Goal: Task Accomplishment & Management: Manage account settings

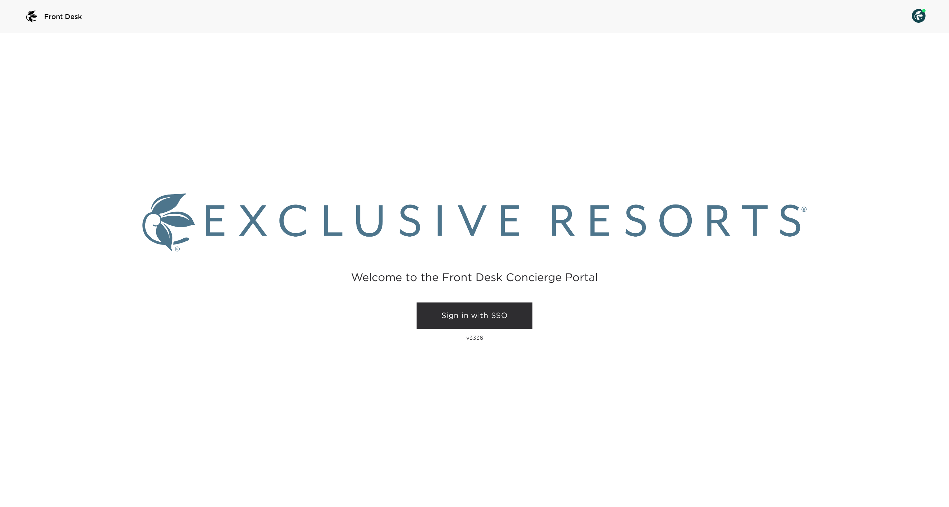
click at [477, 299] on div "Welcome to the Front Desk Concierge Portal Sign in with SSO v3336" at bounding box center [474, 270] width 949 height 474
click at [471, 307] on link "Sign in with SSO" at bounding box center [475, 315] width 116 height 26
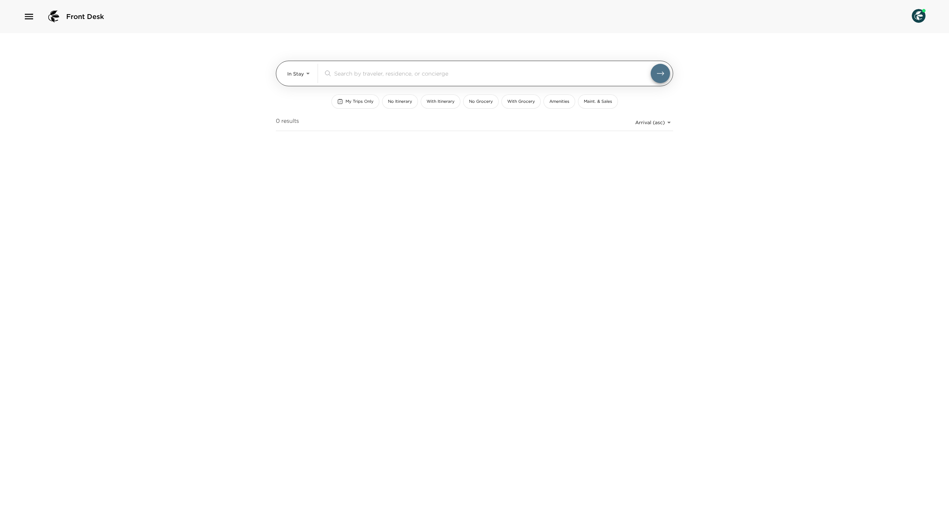
click at [314, 77] on body "Front Desk In Stay In-Stay ​ My Trips Only No Itinerary With Itinerary No Groce…" at bounding box center [474, 253] width 949 height 507
click at [302, 112] on li "Past" at bounding box center [299, 113] width 36 height 11
type input "Past"
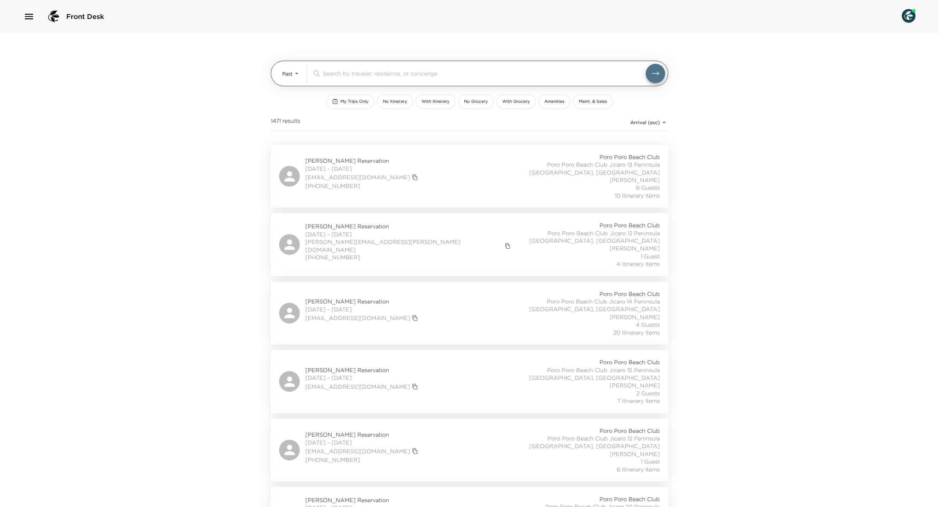
click at [404, 76] on input "search" at bounding box center [484, 73] width 323 height 8
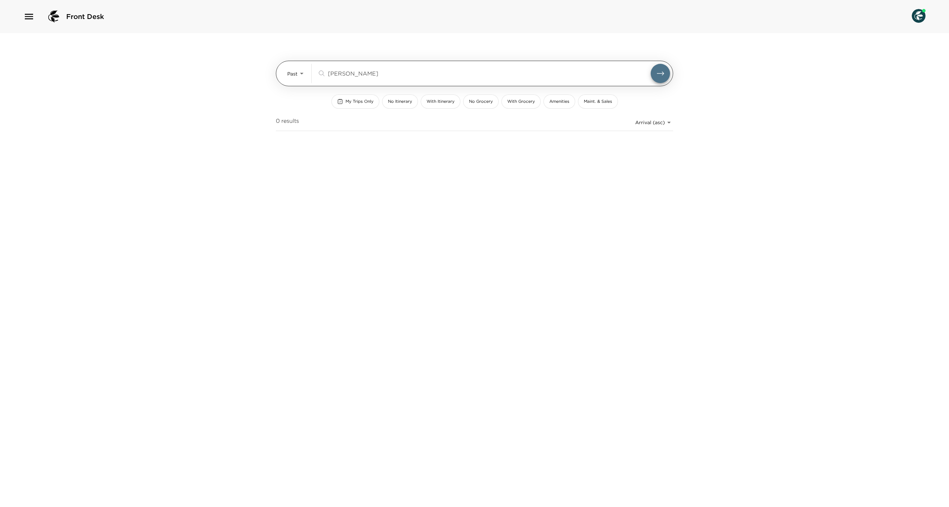
type input "[PERSON_NAME]"
click at [299, 81] on body "Front Desk Past Past snapp ​ My Trips Only No Itinerary With Itinerary No Groce…" at bounding box center [474, 253] width 949 height 507
click at [299, 104] on span "Upcoming" at bounding box center [294, 102] width 25 height 7
type input "Upcoming"
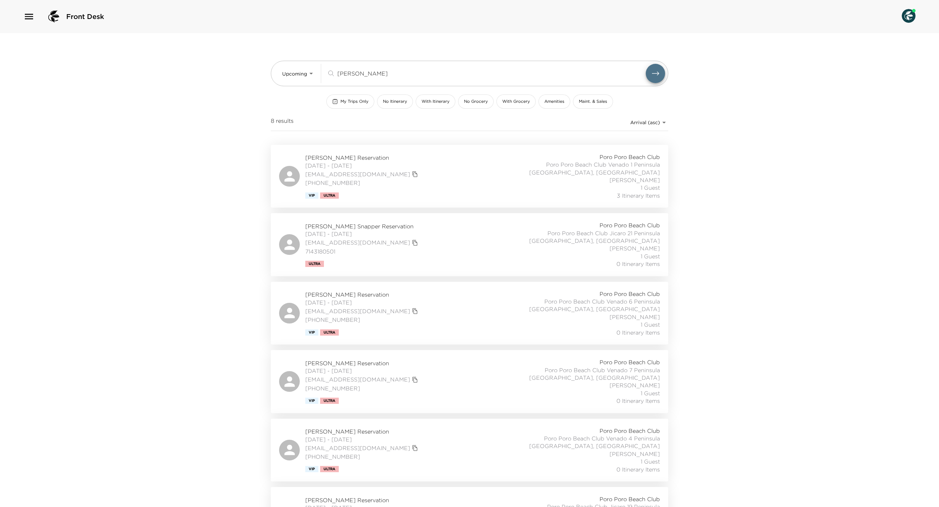
click at [464, 181] on div "Stefan Snapper Reservation 11/22/2025 - 11/28/2025 stefansnapper@yahoo.com (310…" at bounding box center [469, 176] width 381 height 46
click at [356, 73] on input "[PERSON_NAME]" at bounding box center [491, 73] width 308 height 8
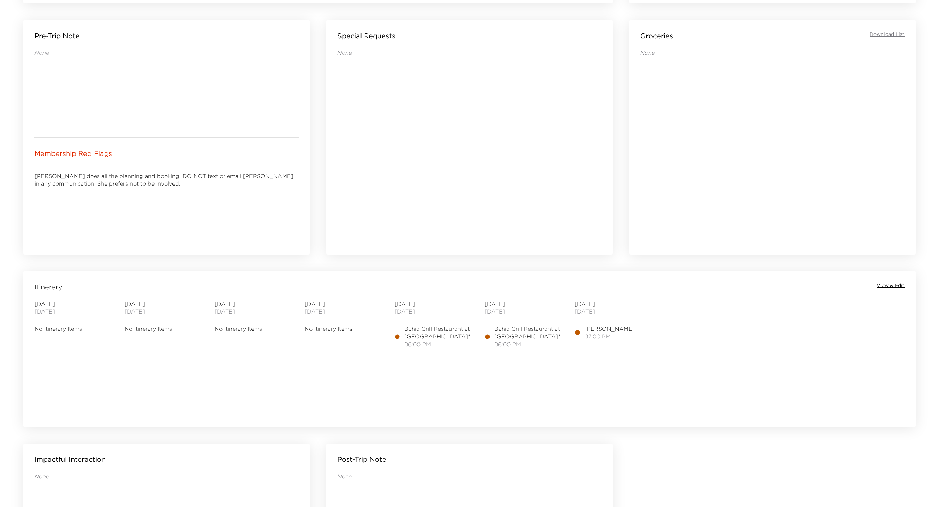
scroll to position [306, 0]
click at [889, 284] on span "View & Edit" at bounding box center [890, 284] width 28 height 7
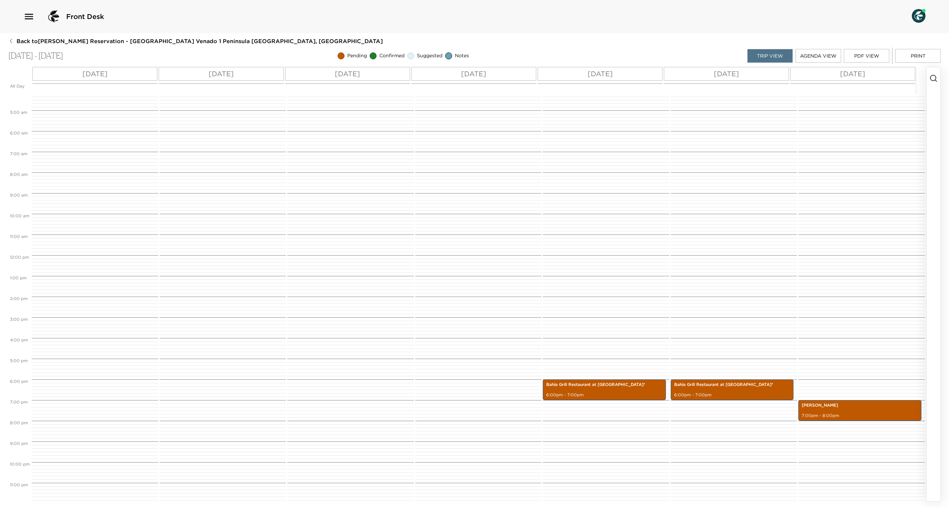
scroll to position [88, 0]
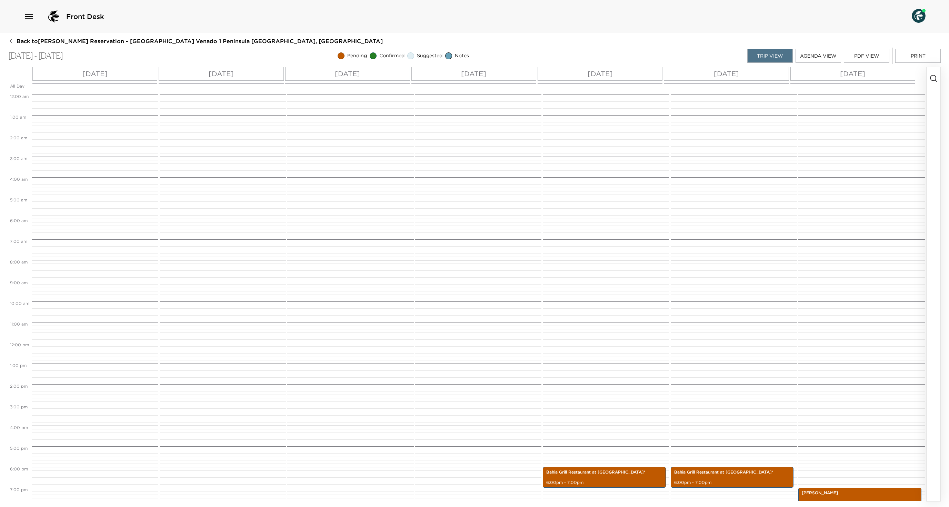
scroll to position [88, 0]
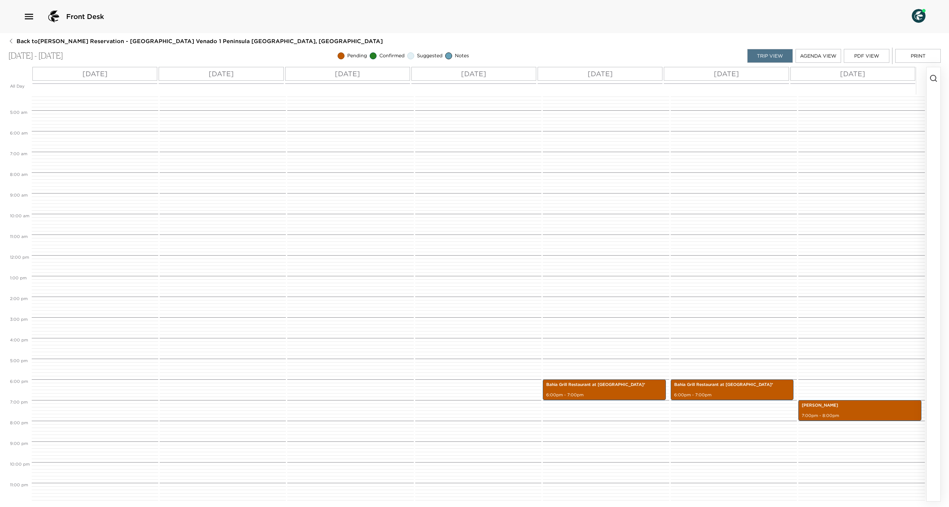
click at [933, 81] on icon "button" at bounding box center [934, 78] width 8 height 8
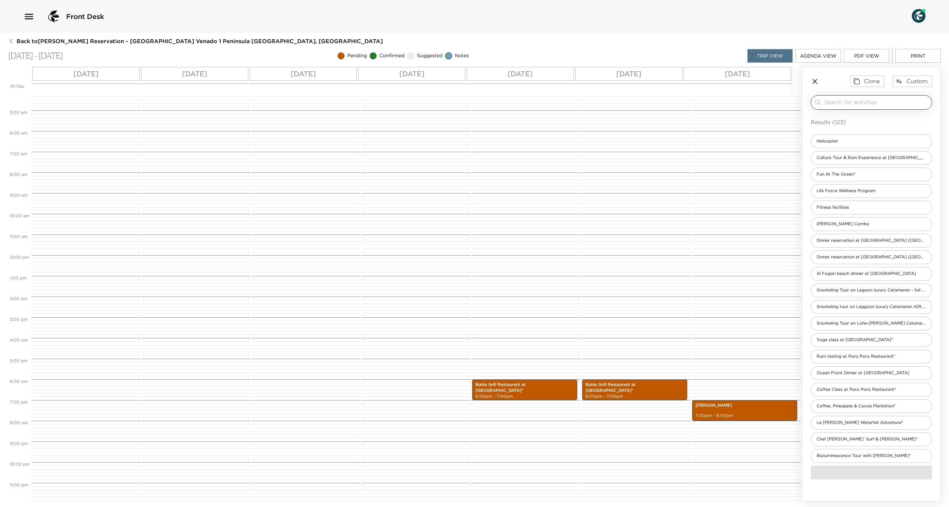
click at [900, 106] on input "search" at bounding box center [876, 102] width 105 height 8
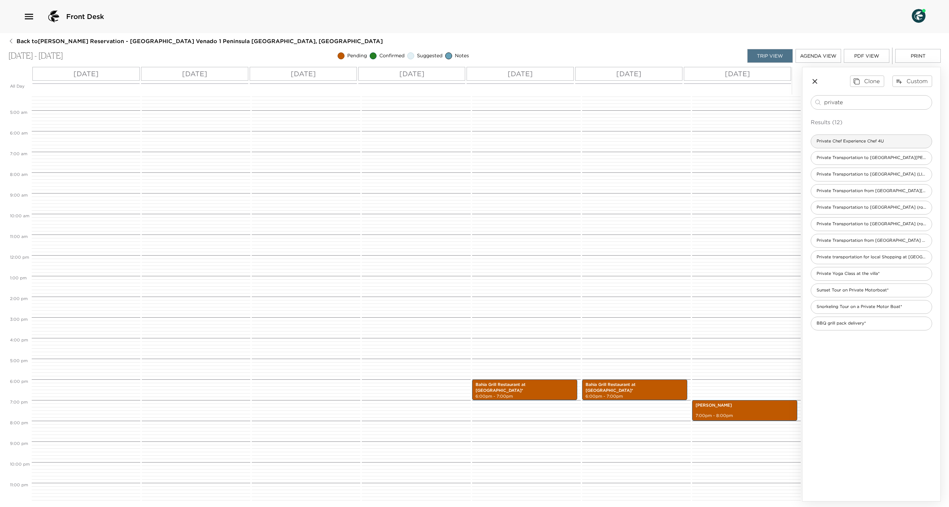
type input "private"
click at [890, 144] on span "Private Chef Experience Chef 4U" at bounding box center [850, 141] width 78 height 6
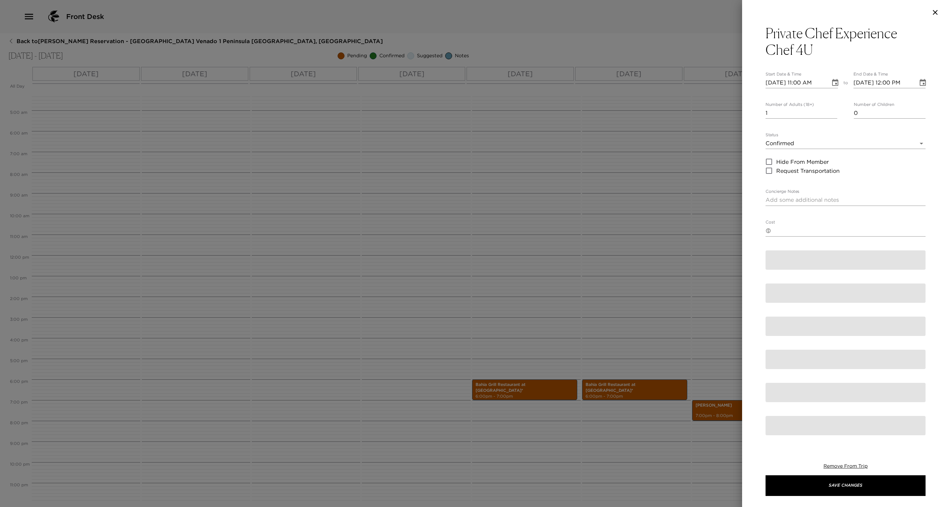
type textarea "A Chef from Chef 4U will arrive to your residence to prepare a special meal for…"
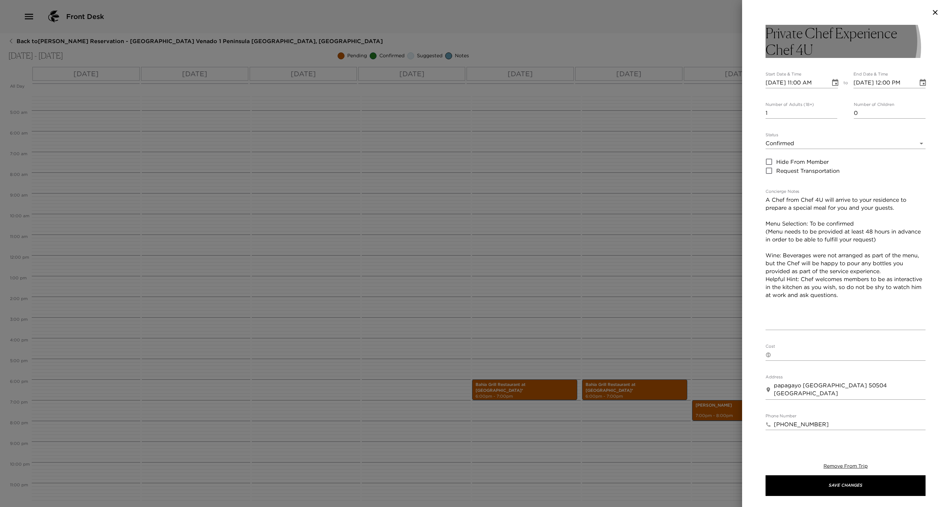
click at [842, 48] on h3 "Private Chef Experience Chef 4U" at bounding box center [846, 41] width 160 height 33
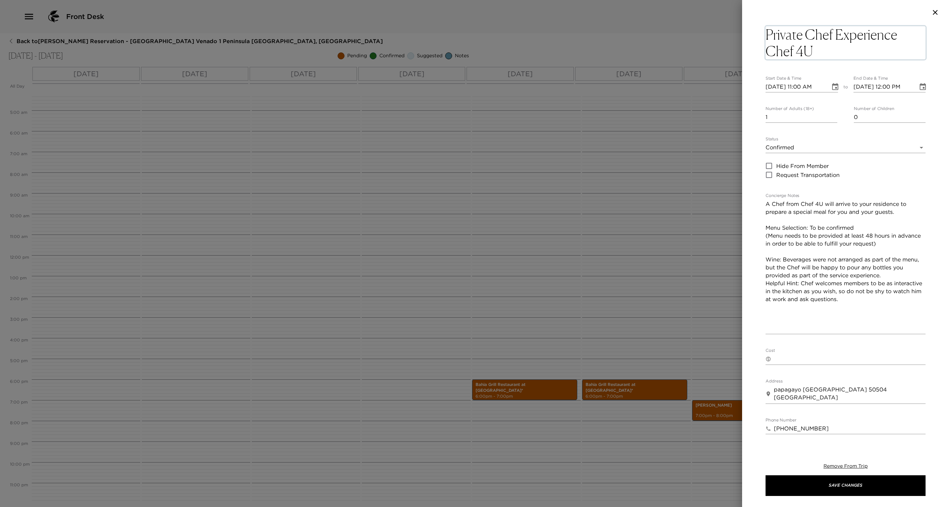
click at [842, 48] on textarea "Private Chef Experience Chef 4U" at bounding box center [846, 42] width 160 height 33
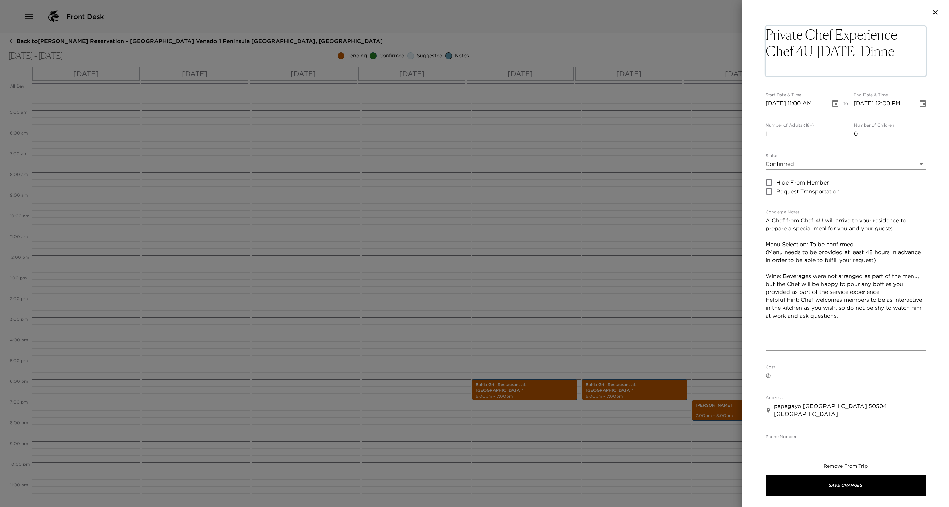
scroll to position [0, 0]
type textarea "Private Chef Experience Chef 4U-Thanksgiving Dinner"
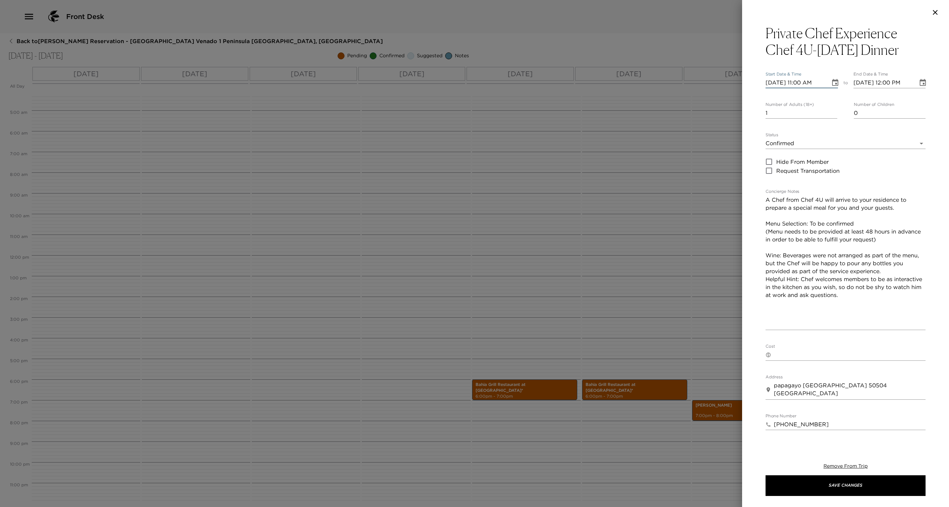
click at [803, 106] on div "Private Chef Experience Chef 4U-Thanksgiving Dinner Start Date & Time 11/22/202…" at bounding box center [846, 305] width 160 height 560
type input "11/22/2025 06:00 PM"
click at [887, 88] on input "11/22/2025 07:00 PM" at bounding box center [884, 82] width 60 height 11
type input "11/22/2025 08:00 PM"
click at [786, 488] on button "Save Changes" at bounding box center [846, 485] width 160 height 21
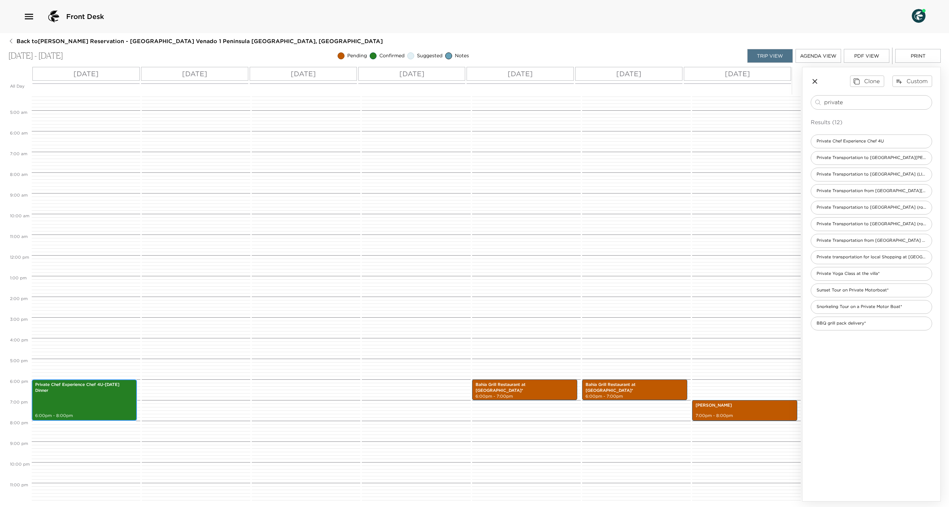
click at [89, 408] on div "Private Chef Experience Chef 4U-Thanksgiving Dinner 6:00pm - 8:00pm" at bounding box center [84, 399] width 101 height 39
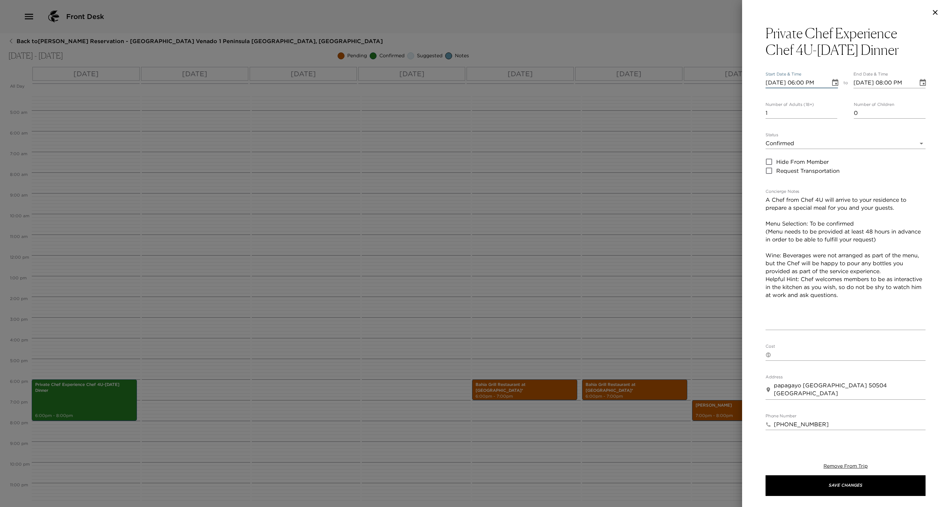
click at [778, 88] on input "11/22/2025 06:00 PM" at bounding box center [796, 82] width 60 height 11
type input "11/02/2025 06:00 PM"
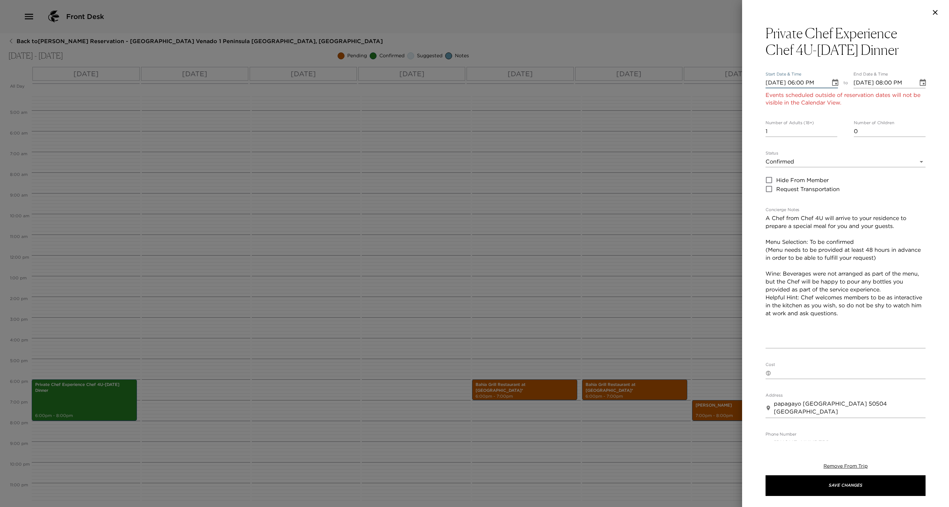
type input "11/02/2025 07:00 PM"
type input "11/27/2025 06:00 PM"
type input "11/27/2025 07:00 PM"
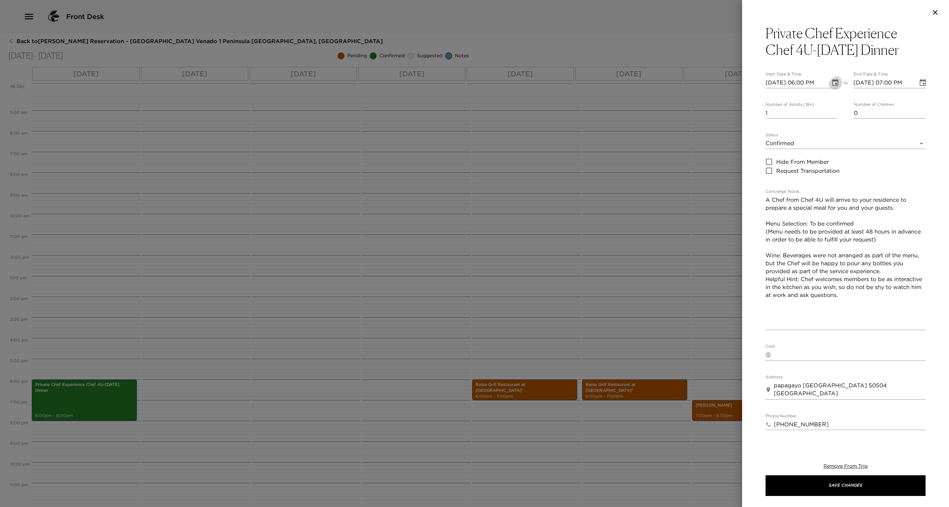
click at [889, 88] on input "11/27/2025 07:00 PM" at bounding box center [884, 82] width 60 height 11
type input "11/27/2025 08:00 PM"
click at [891, 477] on button "Save Changes" at bounding box center [846, 485] width 160 height 21
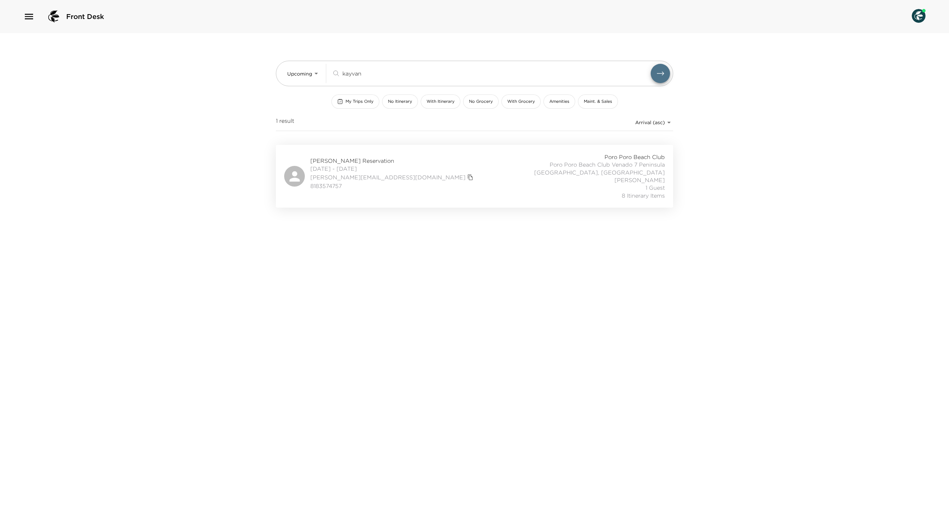
type input "kayva"
